Goal: Check status: Check status

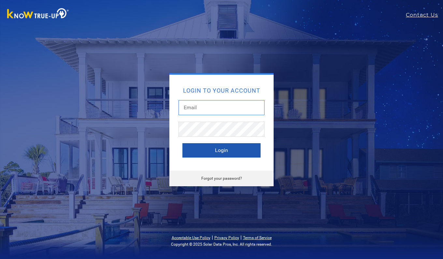
type input "[EMAIL_ADDRESS][DOMAIN_NAME]"
click at [208, 152] on button "Login" at bounding box center [221, 150] width 78 height 14
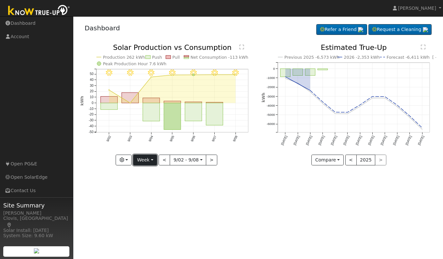
click at [145, 159] on button "Week" at bounding box center [145, 159] width 24 height 11
click at [145, 175] on link "Day" at bounding box center [156, 173] width 45 height 9
type input "[DATE]"
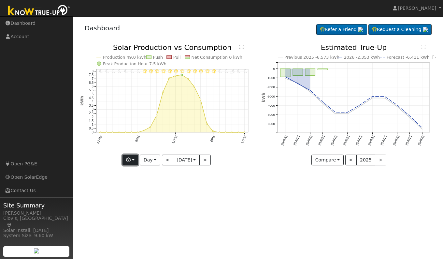
click at [132, 161] on button "button" at bounding box center [130, 159] width 16 height 11
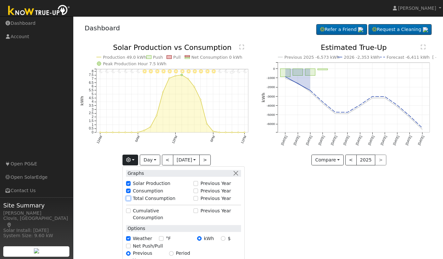
click at [126, 198] on input "Total Consumption" at bounding box center [128, 198] width 5 height 5
checkbox input "true"
click at [264, 194] on div "User Profile First name Last name Email Email Notifications No Emails No Emails…" at bounding box center [258, 137] width 370 height 242
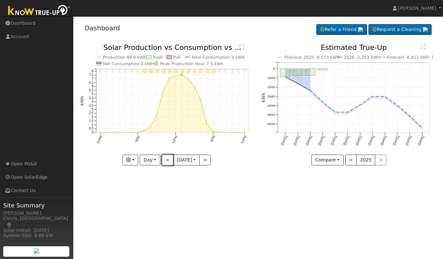
click at [162, 160] on button "<" at bounding box center [167, 159] width 11 height 11
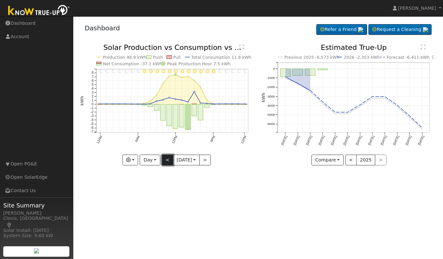
click at [165, 161] on button "<" at bounding box center [167, 159] width 11 height 11
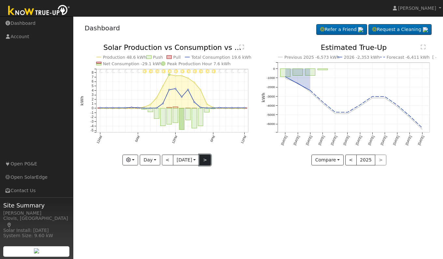
click at [204, 163] on button ">" at bounding box center [204, 159] width 11 height 11
type input "[DATE]"
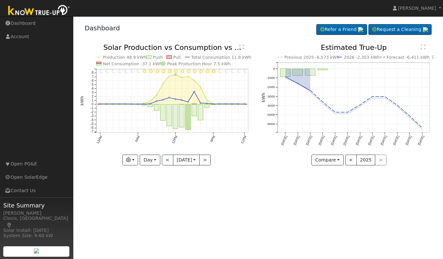
click at [241, 49] on text "" at bounding box center [241, 46] width 5 height 5
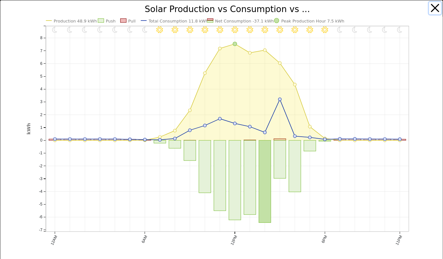
click at [431, 5] on button "button" at bounding box center [435, 8] width 12 height 12
